Goal: Obtain resource: Download file/media

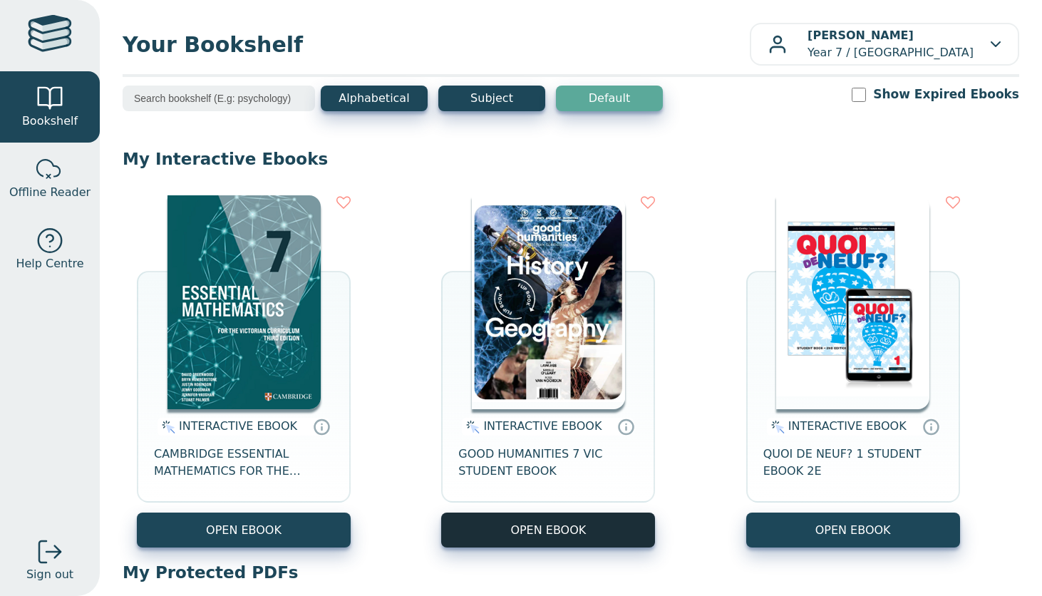
click at [558, 530] on button "OPEN EBOOK" at bounding box center [548, 529] width 214 height 35
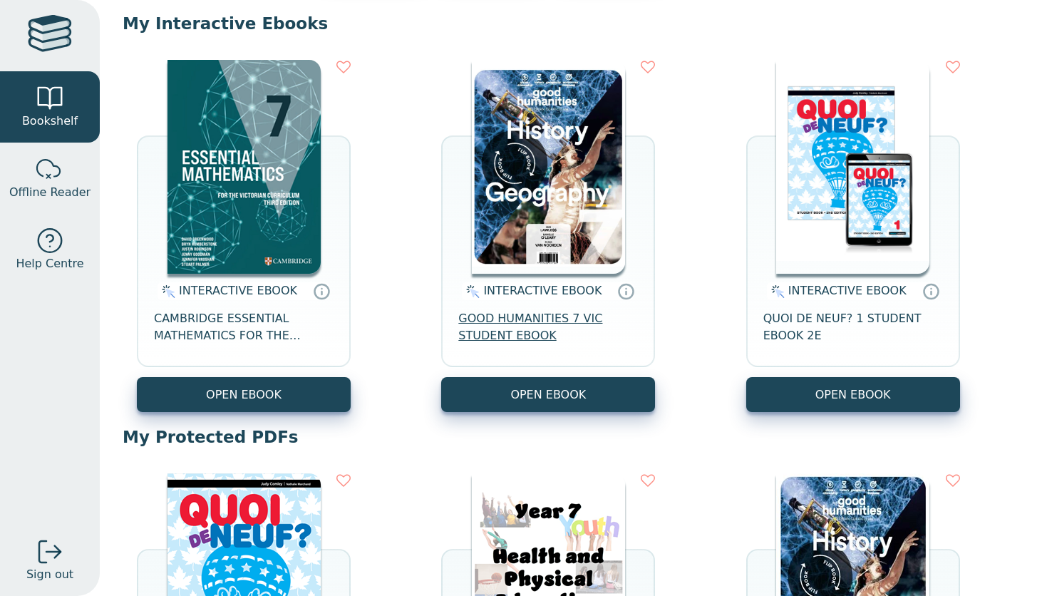
scroll to position [138, 0]
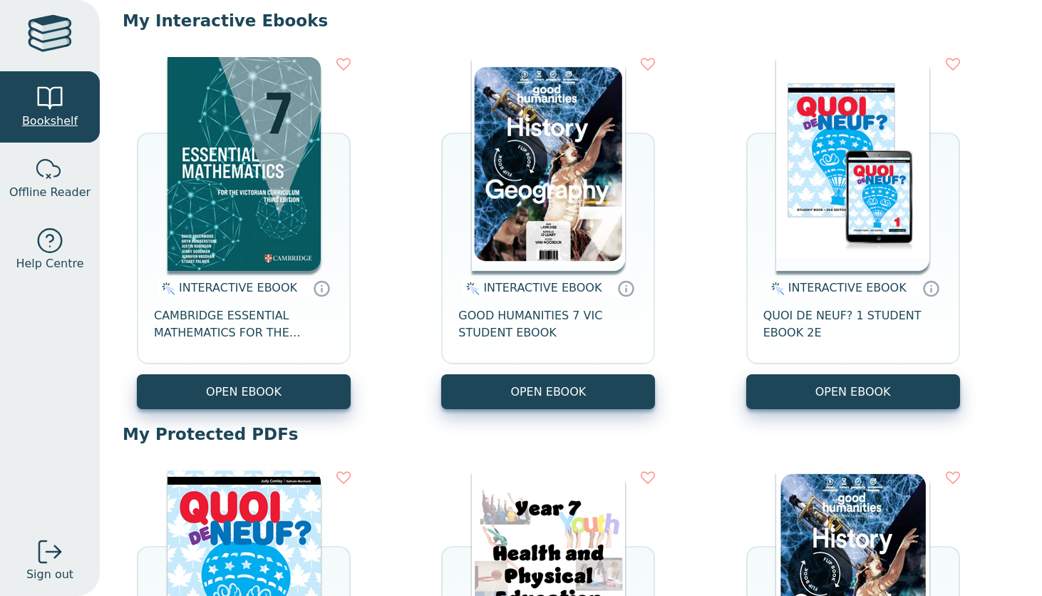
click at [65, 107] on link "Bookshelf" at bounding box center [50, 106] width 100 height 71
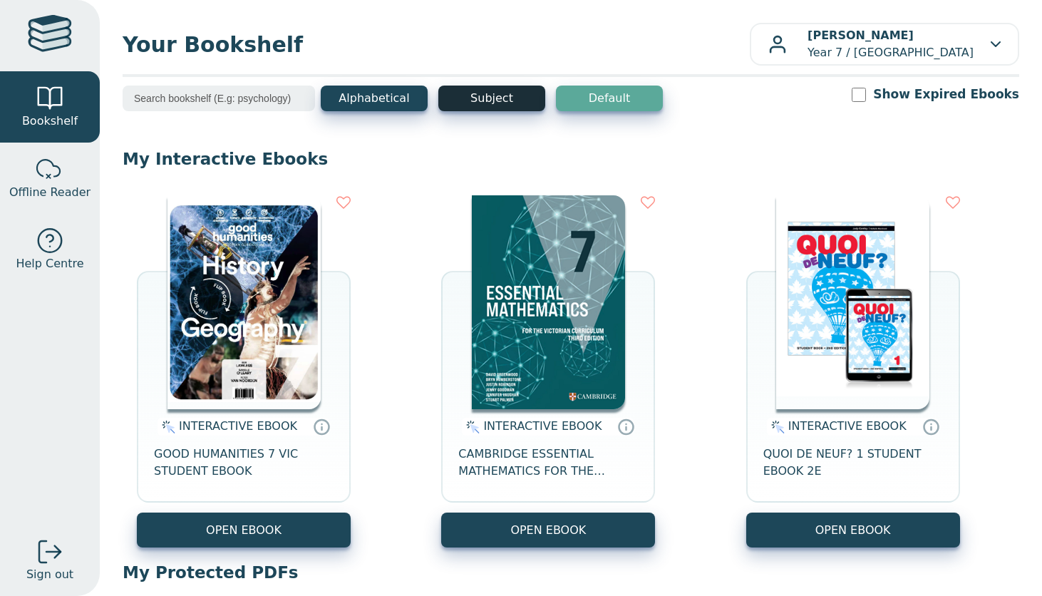
click at [470, 97] on button "Subject" at bounding box center [491, 98] width 107 height 26
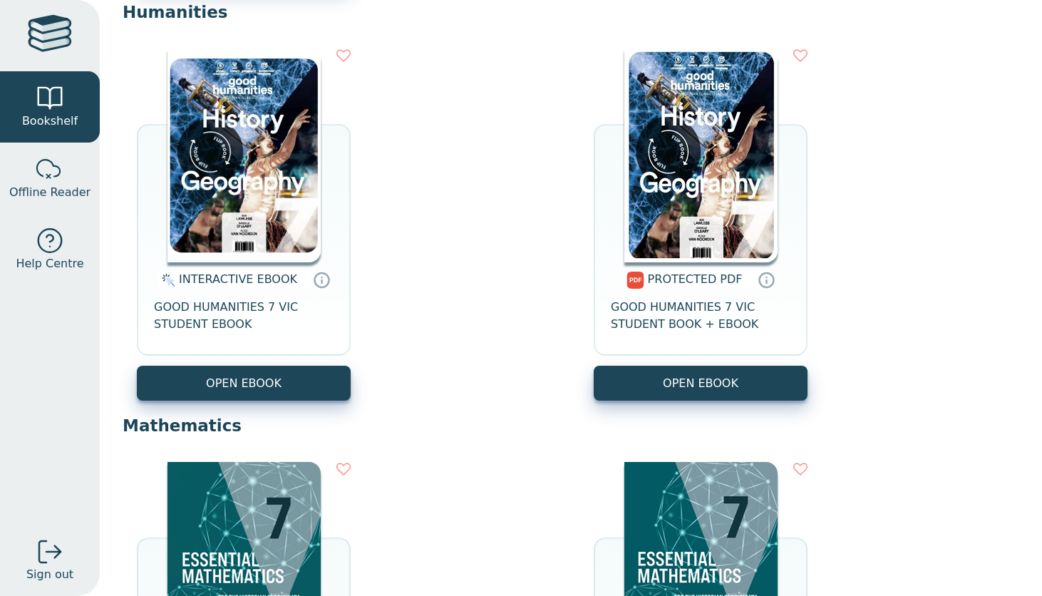
scroll to position [970, 0]
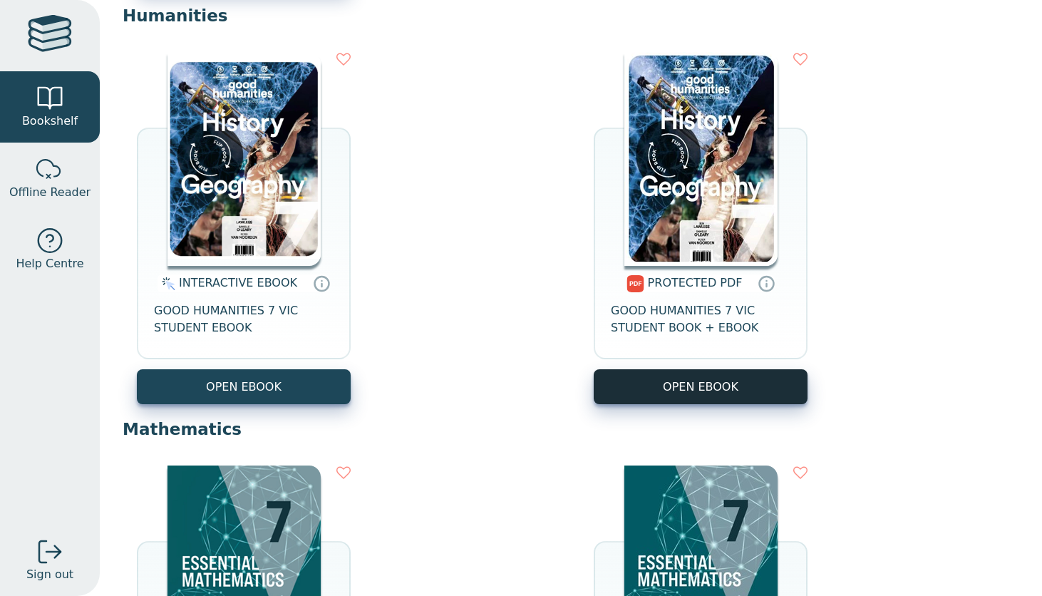
click at [630, 372] on link "OPEN EBOOK" at bounding box center [700, 386] width 214 height 35
click at [724, 403] on link "OPEN EBOOK" at bounding box center [700, 386] width 214 height 35
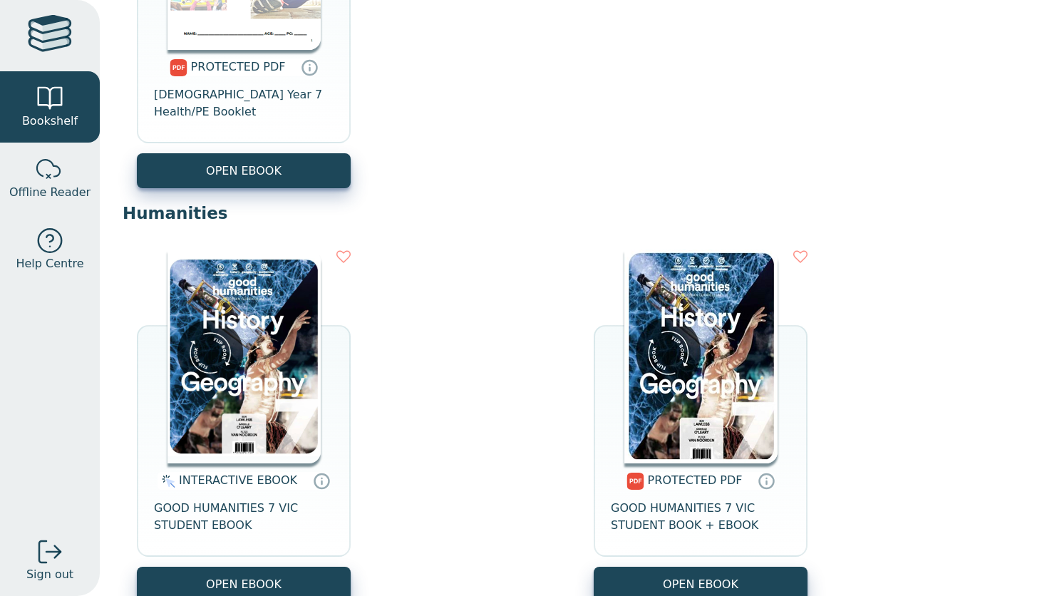
scroll to position [854, 0]
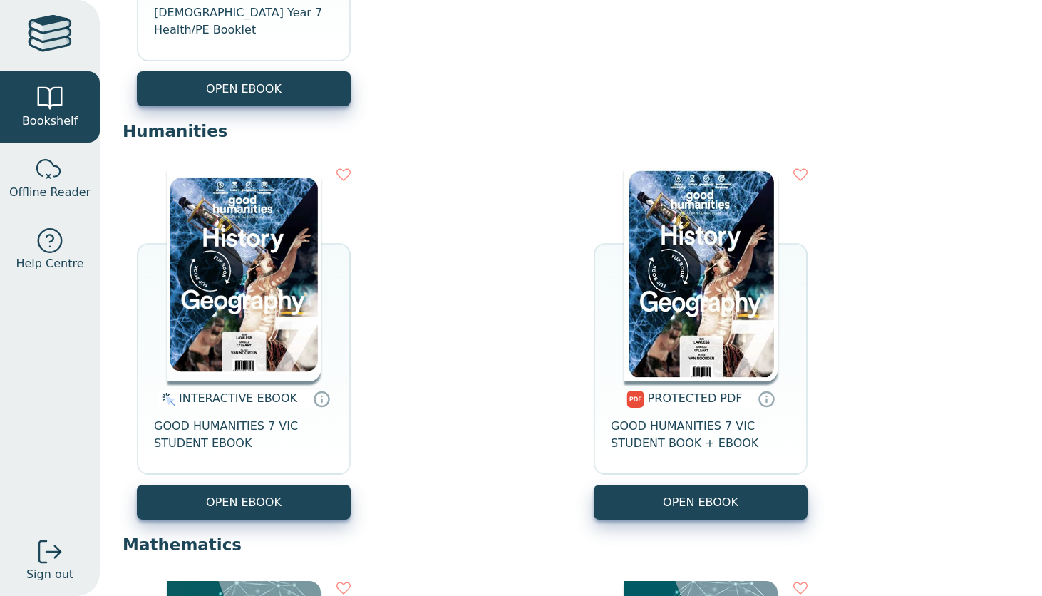
click at [692, 217] on img at bounding box center [700, 274] width 153 height 214
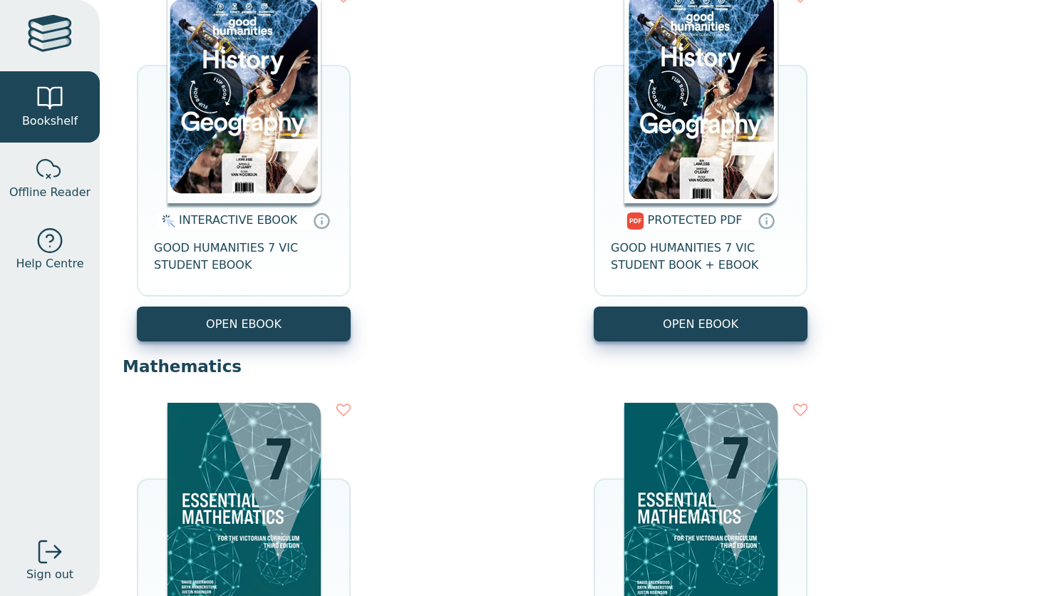
scroll to position [1006, 0]
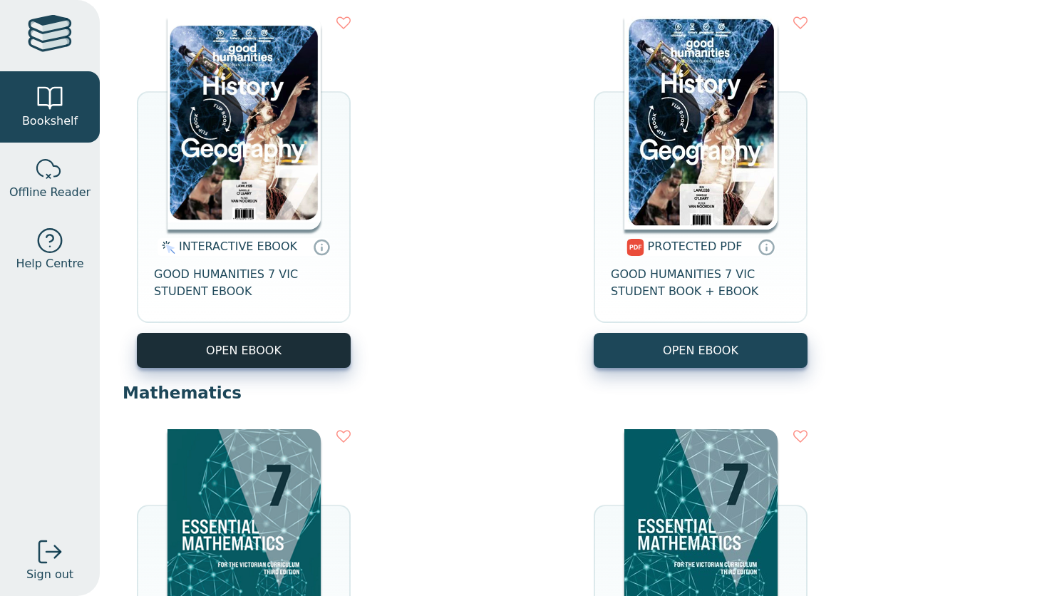
click at [208, 346] on button "OPEN EBOOK" at bounding box center [244, 350] width 214 height 35
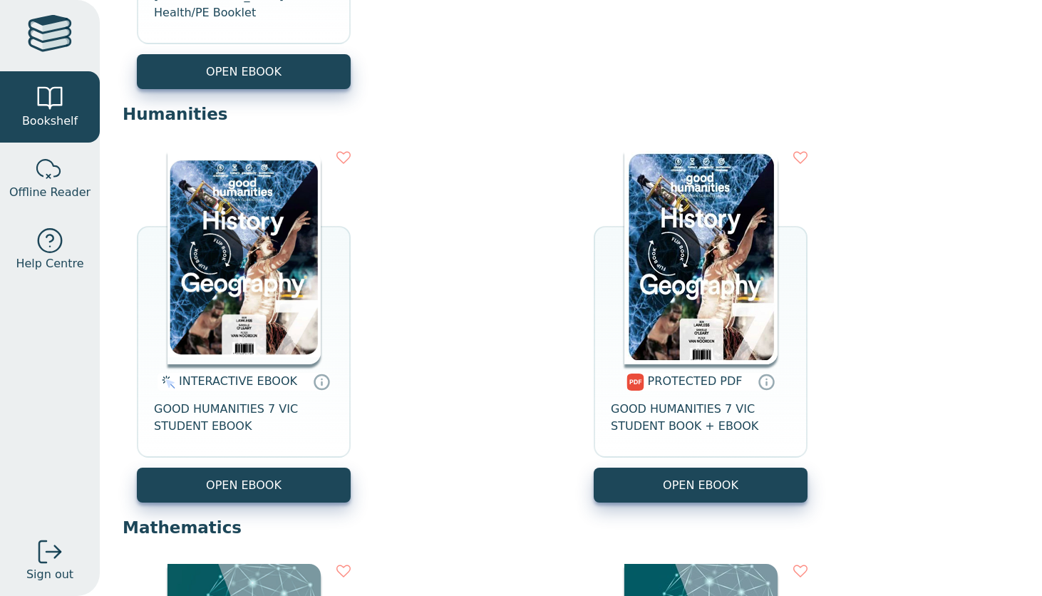
scroll to position [873, 0]
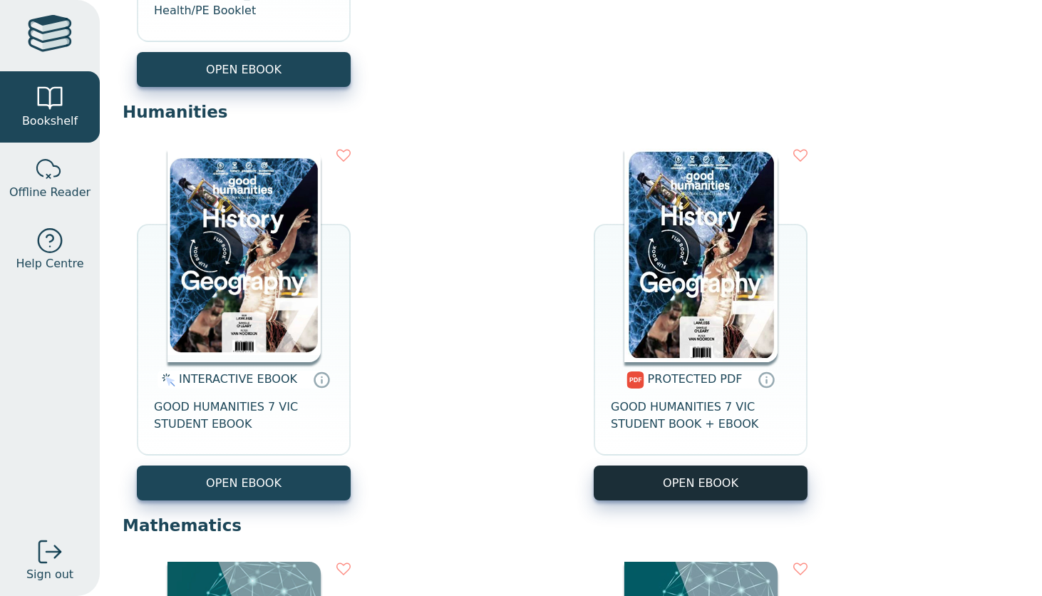
click at [672, 476] on link "OPEN EBOOK" at bounding box center [700, 482] width 214 height 35
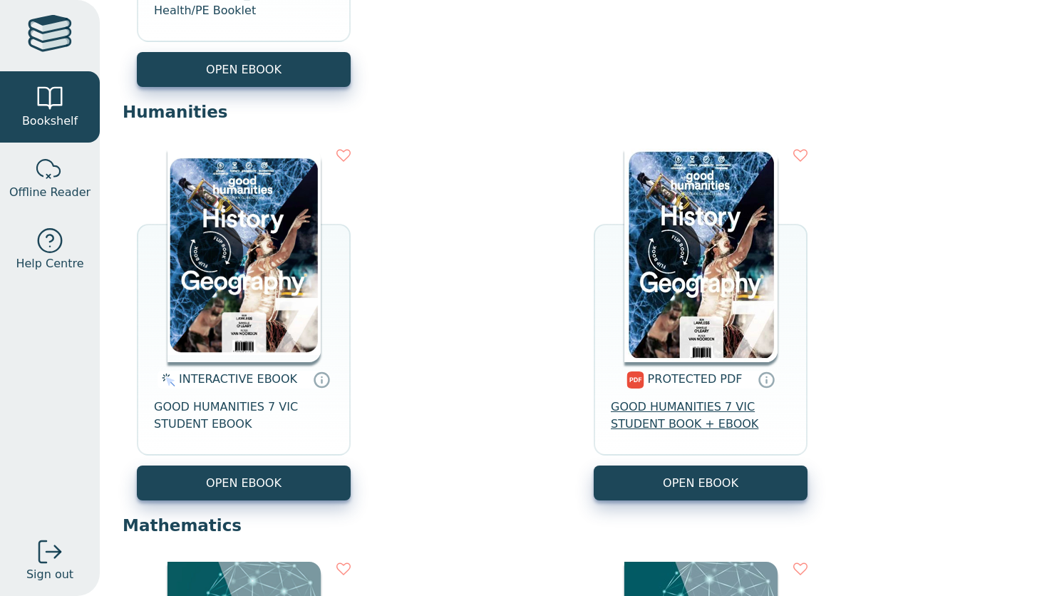
click at [668, 411] on span "GOOD HUMANITIES 7 VIC STUDENT BOOK + EBOOK" at bounding box center [701, 415] width 180 height 34
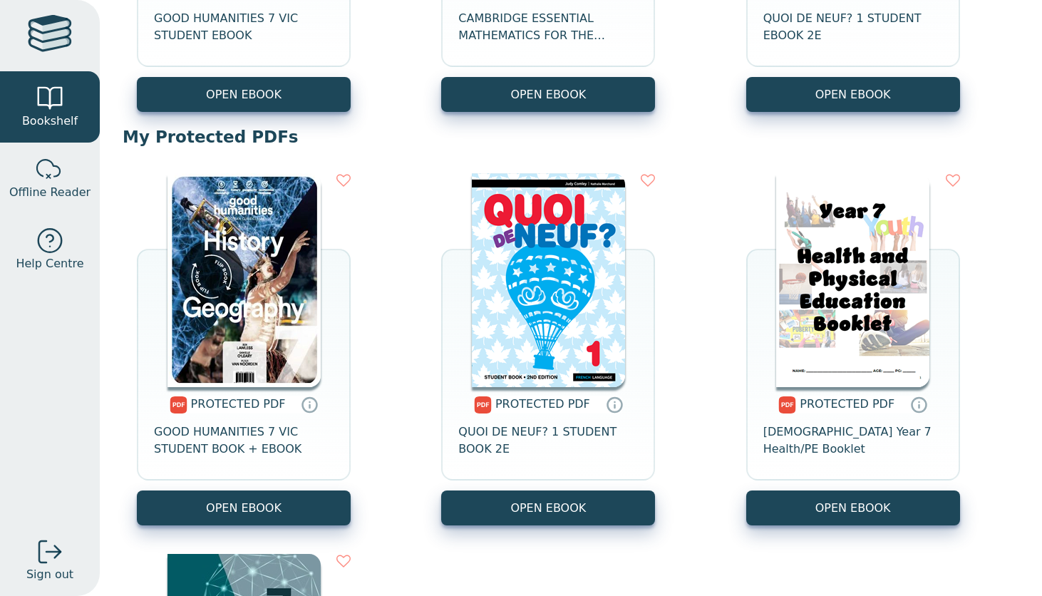
scroll to position [430, 0]
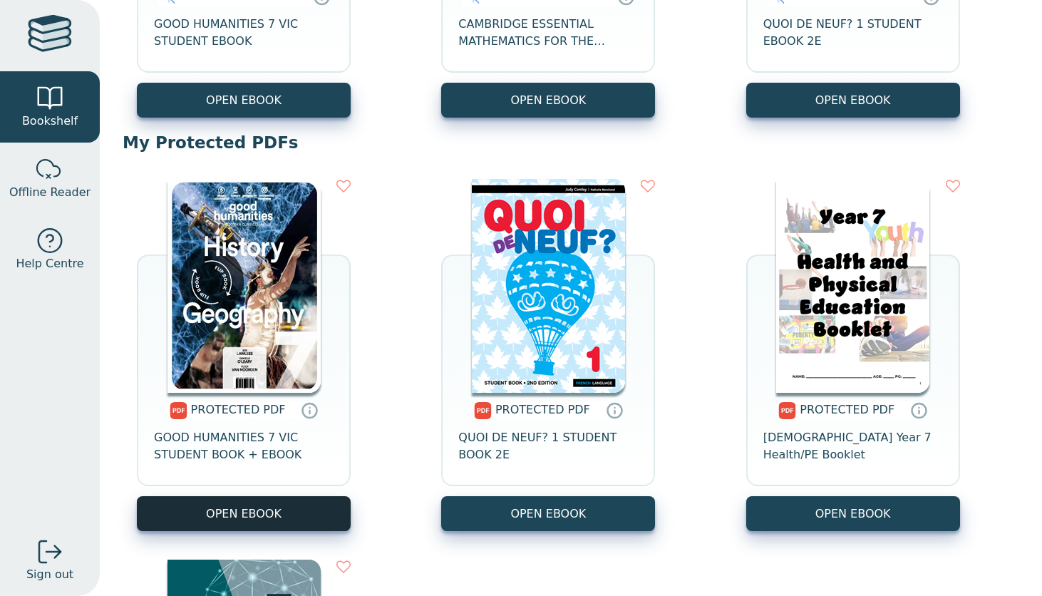
click at [277, 511] on link "OPEN EBOOK" at bounding box center [244, 513] width 214 height 35
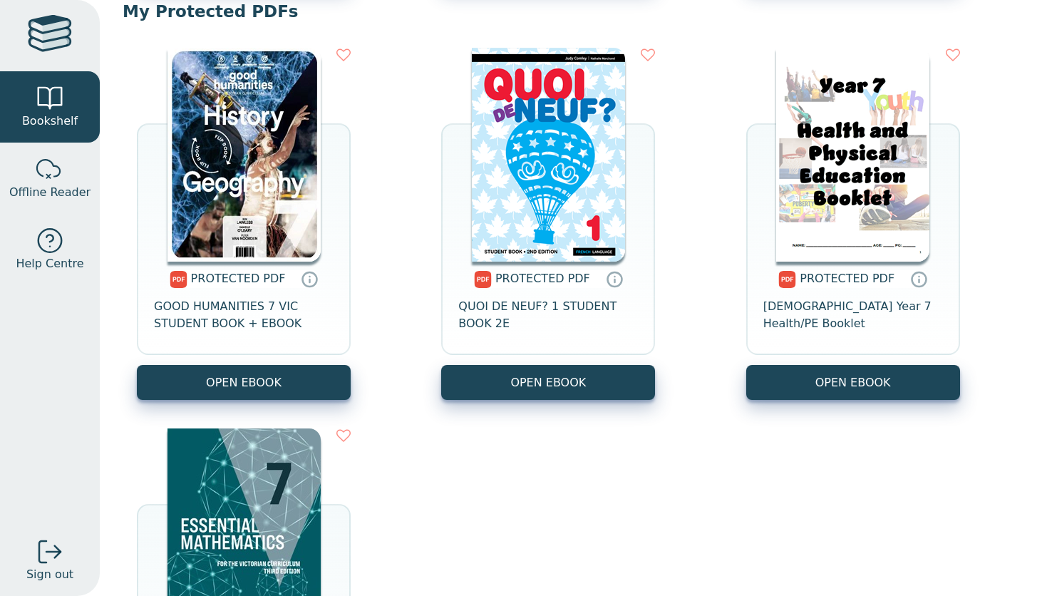
scroll to position [608, 0]
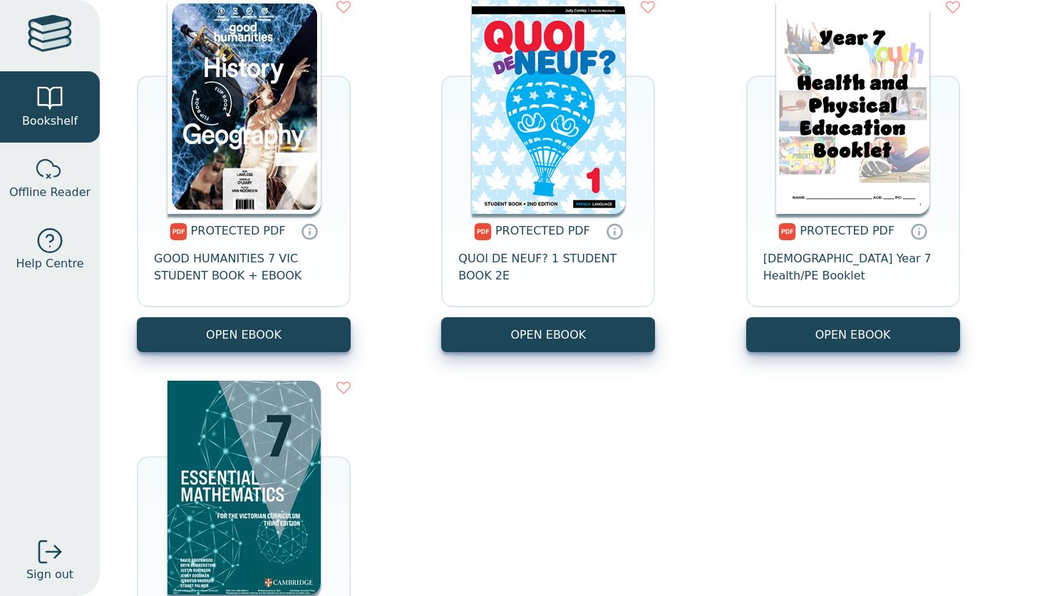
click at [253, 234] on span "PROTECTED PDF" at bounding box center [238, 231] width 95 height 14
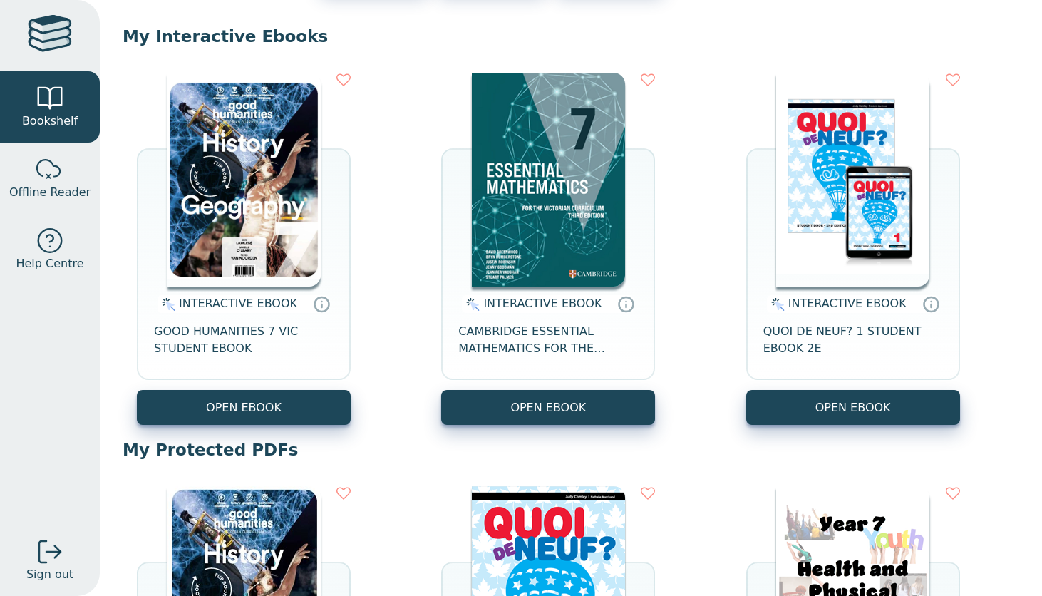
scroll to position [456, 0]
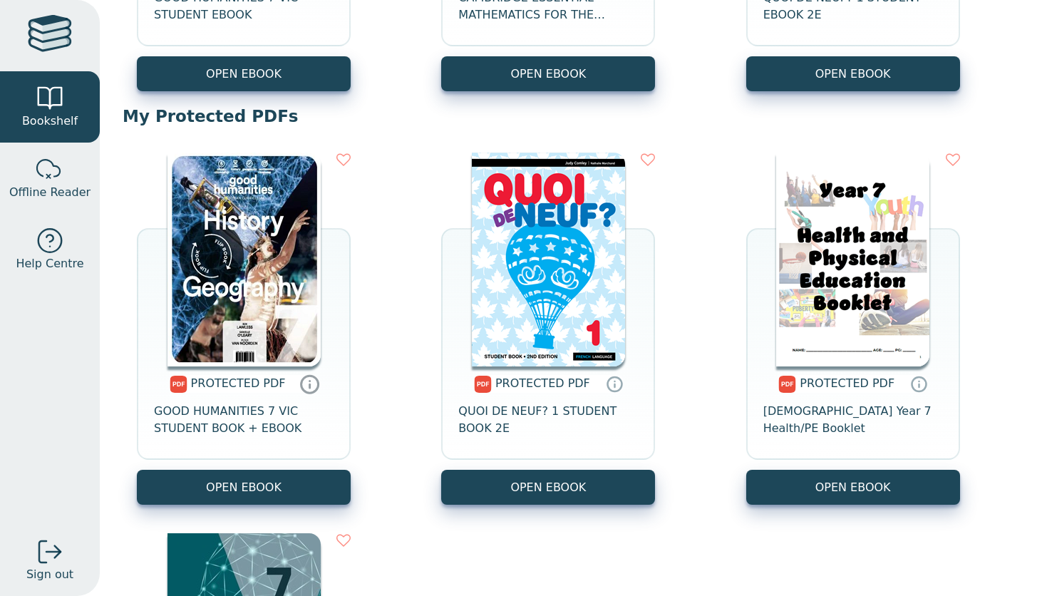
click at [311, 391] on icon at bounding box center [309, 383] width 21 height 21
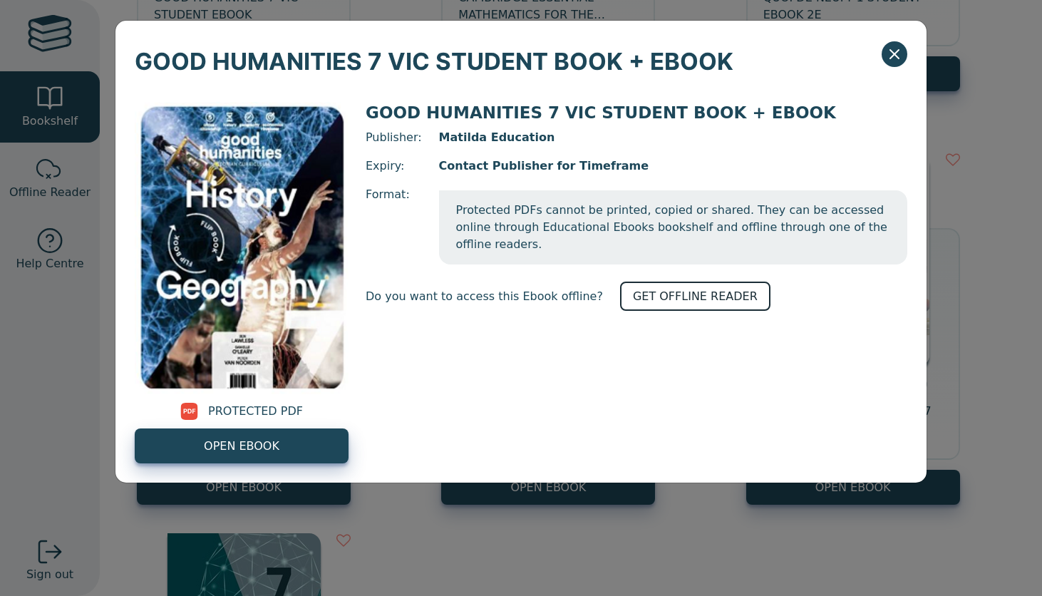
click at [621, 281] on link "GET OFFLINE READER" at bounding box center [695, 295] width 150 height 29
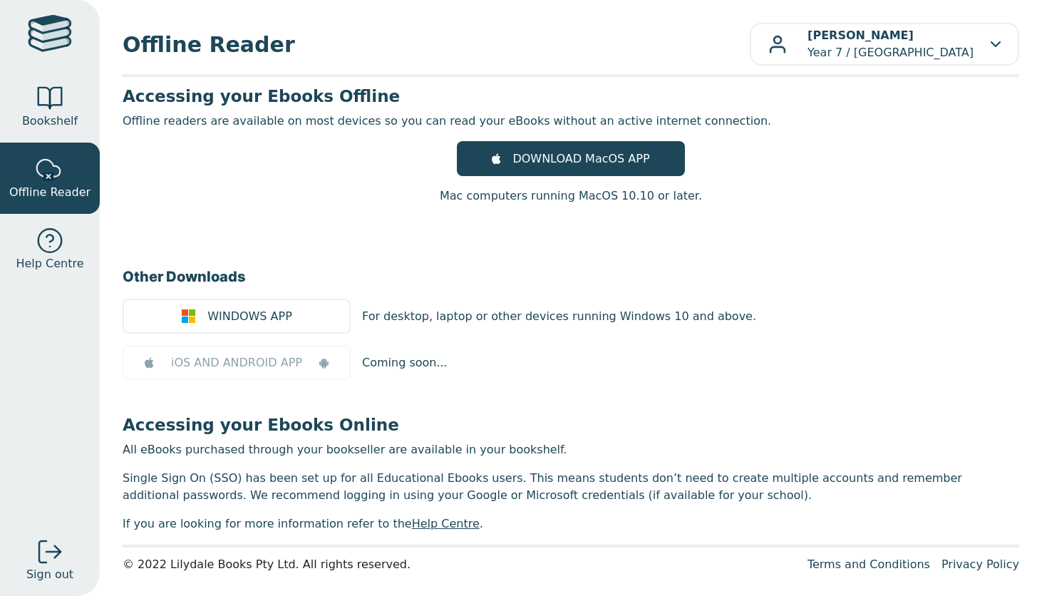
click at [789, 306] on div "WINDOWS APP For desktop, laptop or other devices running Windows 10 and above." at bounding box center [571, 315] width 896 height 35
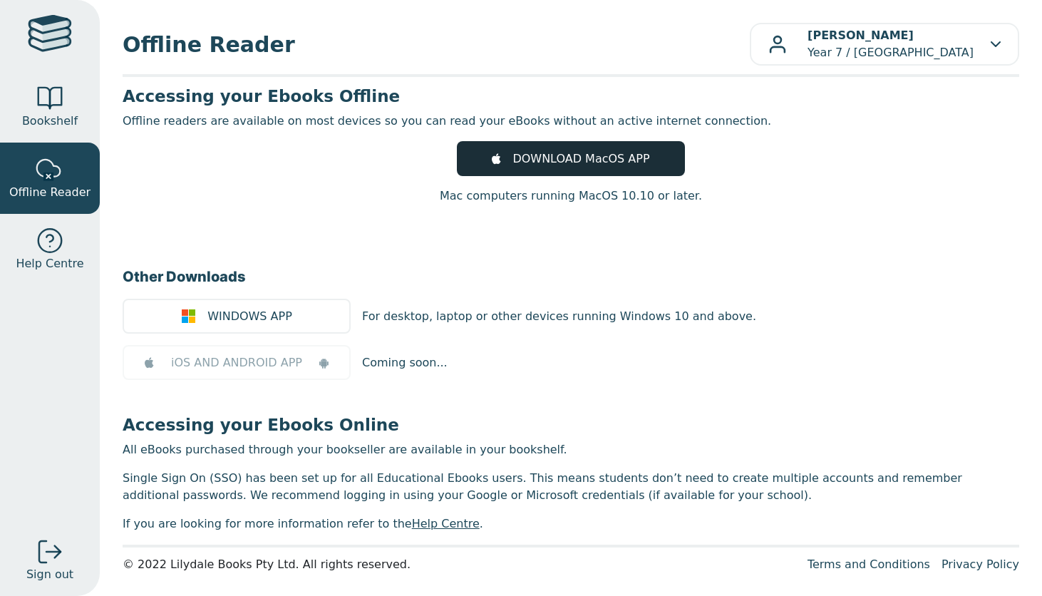
click at [563, 153] on span "DOWNLOAD MacOS APP" at bounding box center [580, 158] width 137 height 17
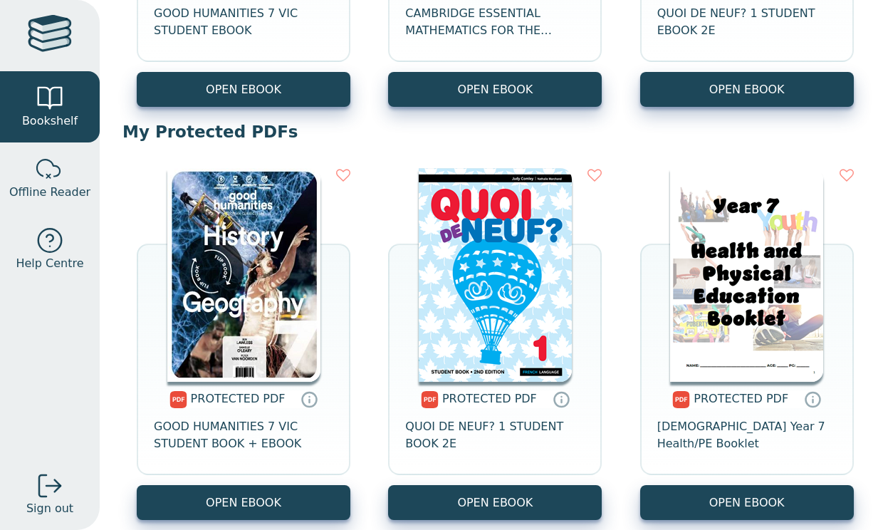
scroll to position [443, 0]
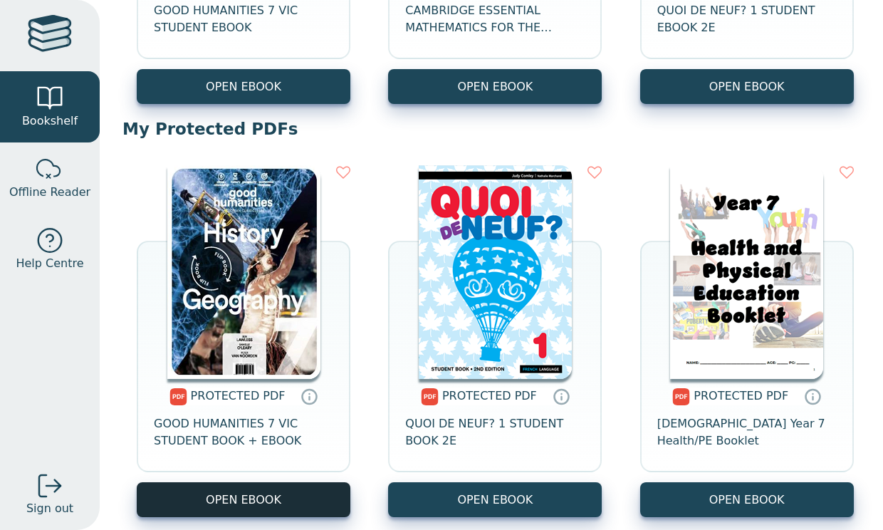
click at [207, 502] on link "OPEN EBOOK" at bounding box center [244, 499] width 214 height 35
